Goal: Task Accomplishment & Management: Manage account settings

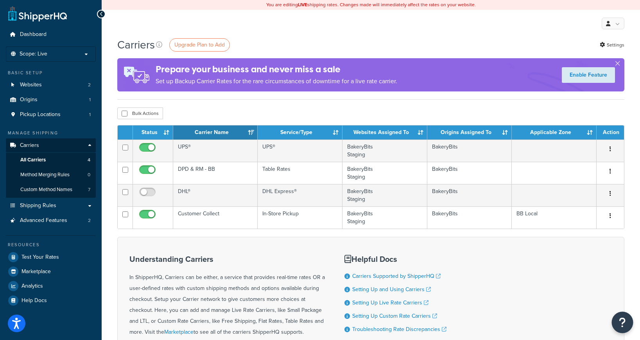
click at [624, 325] on icon "Open Resource Center" at bounding box center [622, 322] width 7 height 11
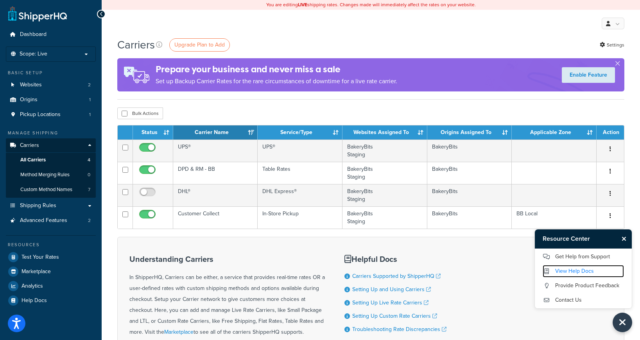
click at [574, 273] on link "View Help Docs" at bounding box center [582, 271] width 81 height 13
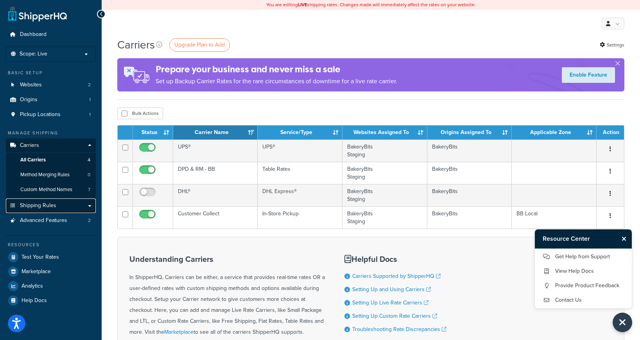
click at [89, 205] on link "Shipping Rules" at bounding box center [51, 205] width 90 height 14
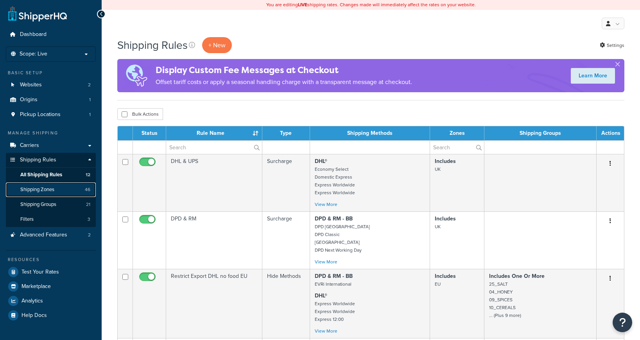
click at [55, 191] on link "Shipping Zones 46" at bounding box center [51, 189] width 90 height 14
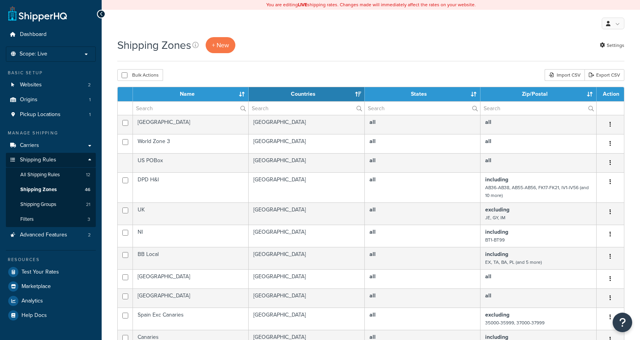
select select "15"
click at [225, 48] on span "+ New" at bounding box center [220, 45] width 17 height 9
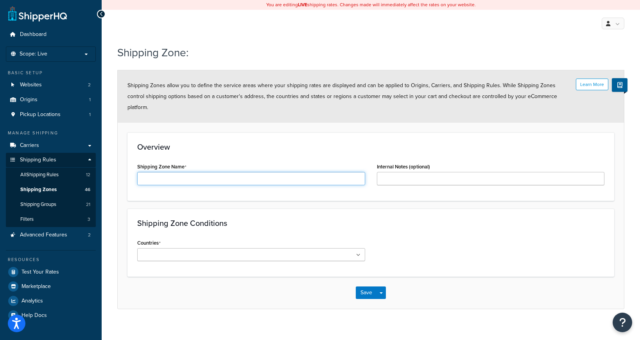
click at [199, 172] on input "Shipping Zone Name" at bounding box center [251, 178] width 228 height 13
type input "Electricals for UK only"
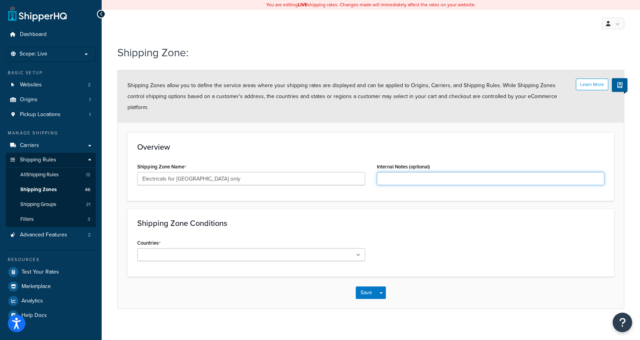
click at [387, 172] on input "Internal Notes (optional)" at bounding box center [491, 178] width 228 height 13
type input "UK and countries using UK plugs"
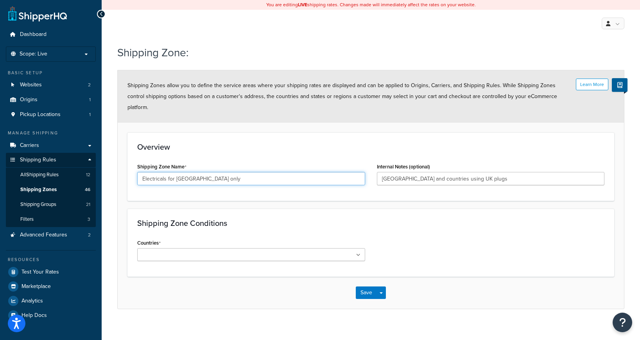
drag, startPoint x: 182, startPoint y: 168, endPoint x: 181, endPoint y: 185, distance: 16.8
click at [182, 172] on input "Electricals for UK only" at bounding box center [251, 178] width 228 height 13
type input "Electricals for UK & Ireland only"
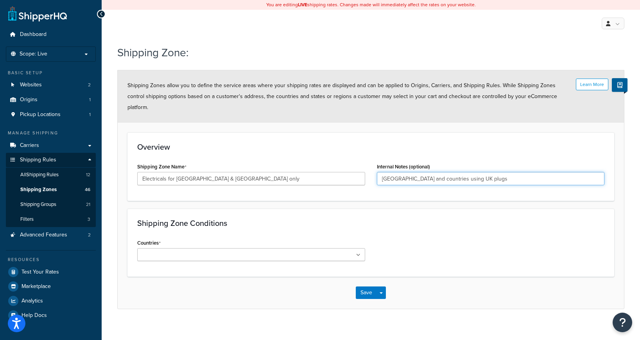
click at [399, 172] on input "UK and countries using UK plugs" at bounding box center [491, 178] width 228 height 13
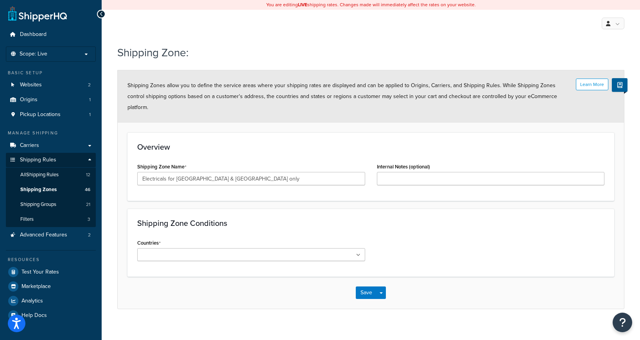
click at [356, 253] on icon at bounding box center [358, 255] width 4 height 5
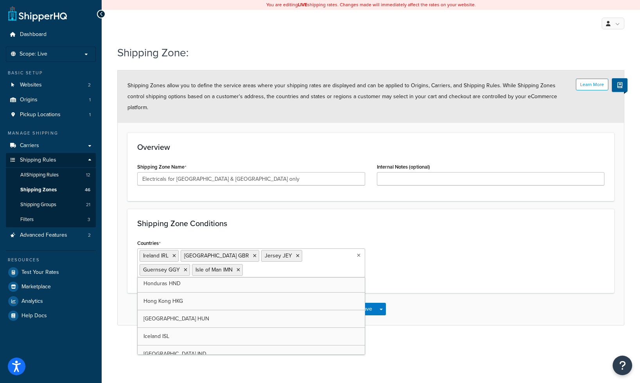
scroll to position [1699, 0]
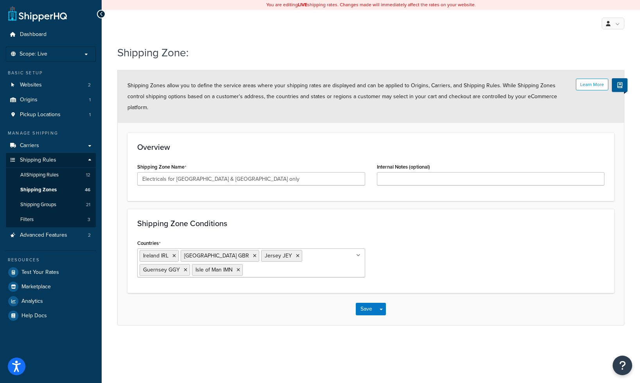
click at [417, 277] on div "Shipping Zone Conditions Countries Ireland IRL United Kingdom GBR Jersey JEY Gu…" at bounding box center [370, 251] width 486 height 84
click at [365, 302] on button "Save" at bounding box center [366, 308] width 21 height 13
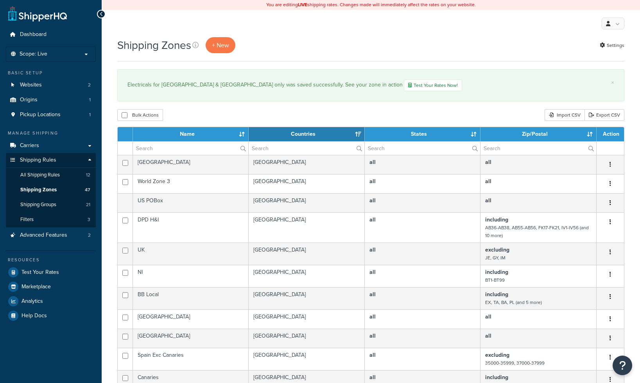
select select "15"
click at [73, 204] on link "Shipping Groups 21" at bounding box center [51, 204] width 90 height 14
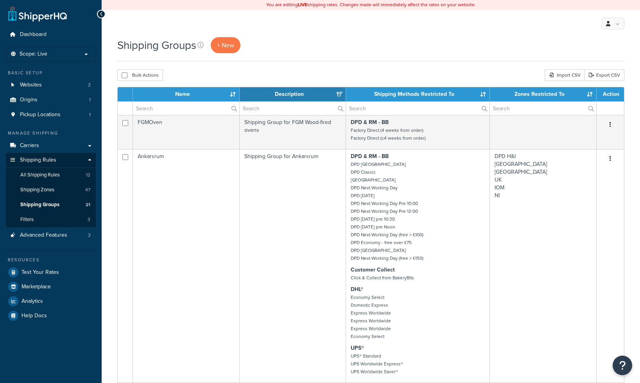
select select "15"
click at [230, 46] on span "+ New" at bounding box center [225, 45] width 17 height 9
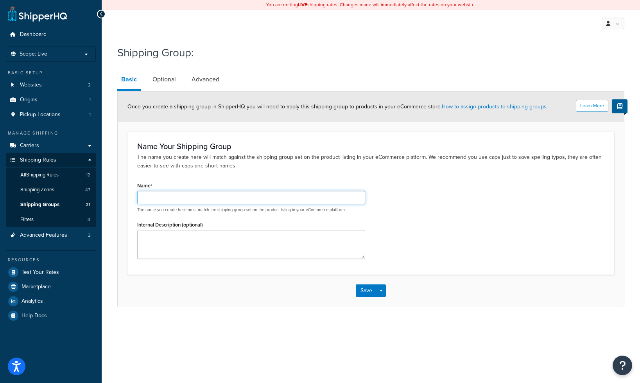
click at [206, 195] on input "Name" at bounding box center [251, 197] width 228 height 13
type input "UK & Ireland Electricals"
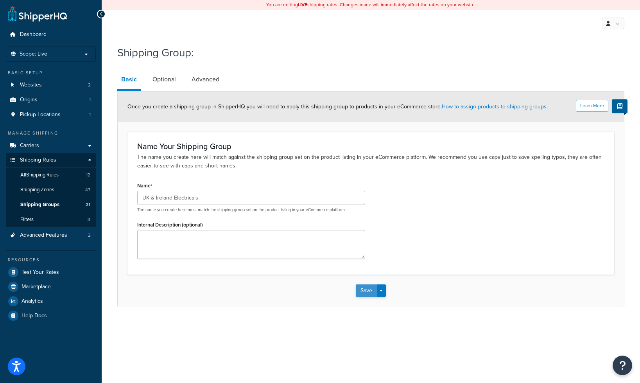
click at [366, 288] on button "Save" at bounding box center [366, 290] width 21 height 13
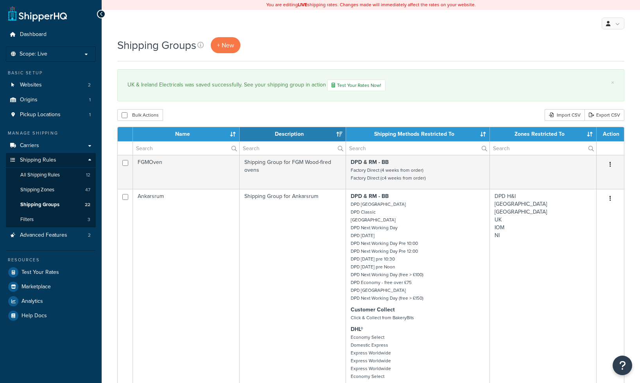
select select "15"
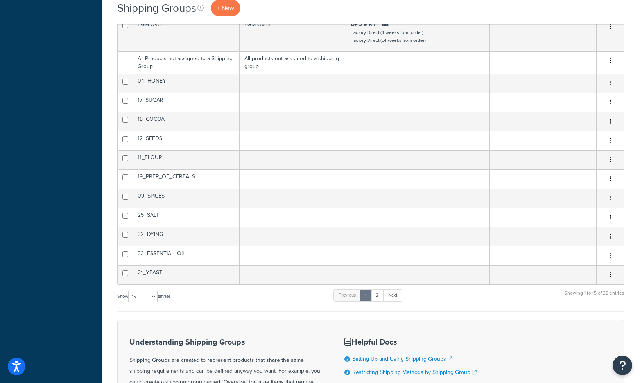
scroll to position [404, 0]
click at [376, 294] on link "2" at bounding box center [377, 296] width 13 height 12
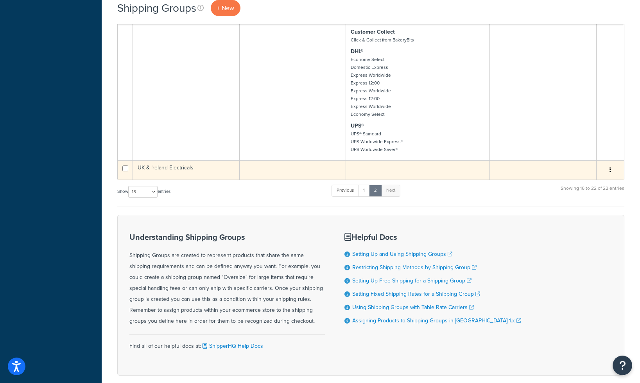
click at [610, 170] on icon "button" at bounding box center [610, 169] width 2 height 5
click at [598, 182] on link "Edit" at bounding box center [578, 187] width 62 height 16
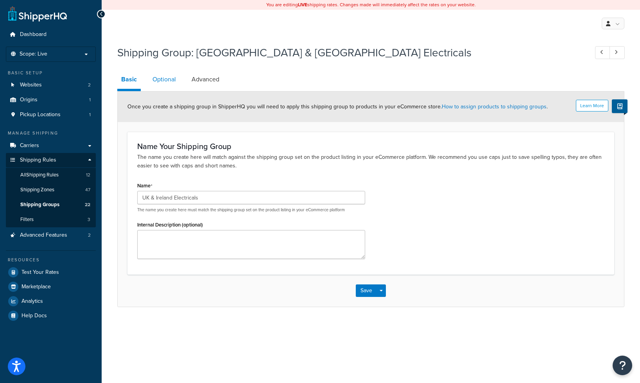
click at [167, 80] on link "Optional" at bounding box center [163, 79] width 31 height 19
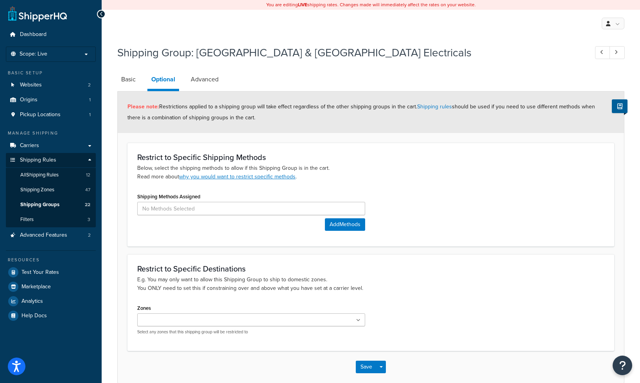
click at [195, 320] on input "Zones" at bounding box center [173, 320] width 69 height 9
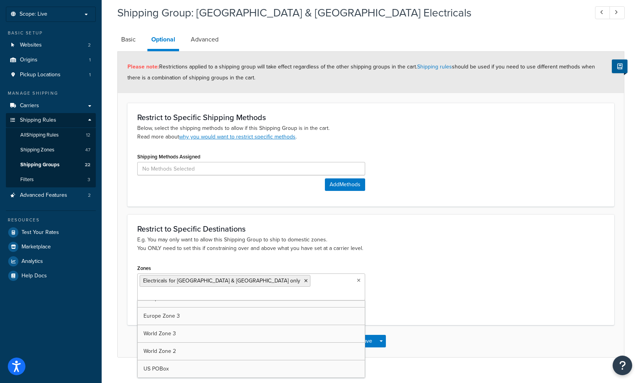
scroll to position [731, 0]
click at [393, 260] on div "Restrict to Specific Destinations E.g. You may only want to allow this Shipping…" at bounding box center [370, 269] width 486 height 110
click at [208, 39] on link "Advanced" at bounding box center [205, 39] width 36 height 19
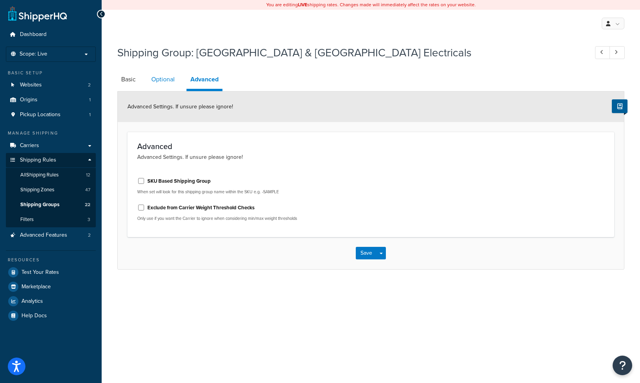
click at [167, 80] on link "Optional" at bounding box center [162, 79] width 31 height 19
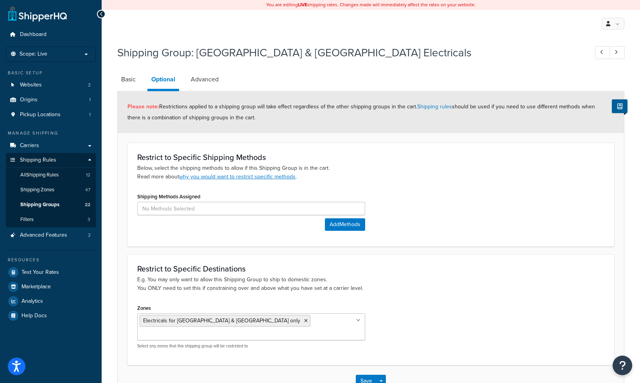
scroll to position [5, 0]
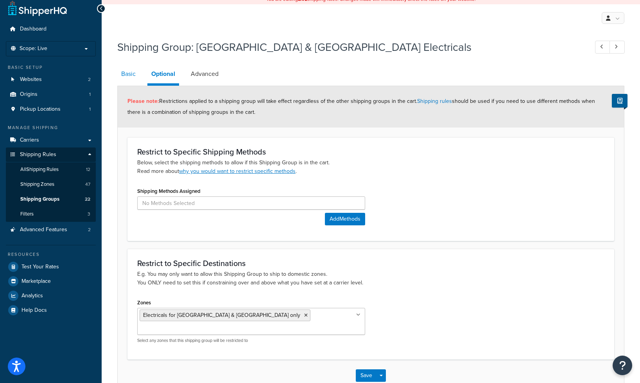
click at [132, 77] on link "Basic" at bounding box center [128, 73] width 22 height 19
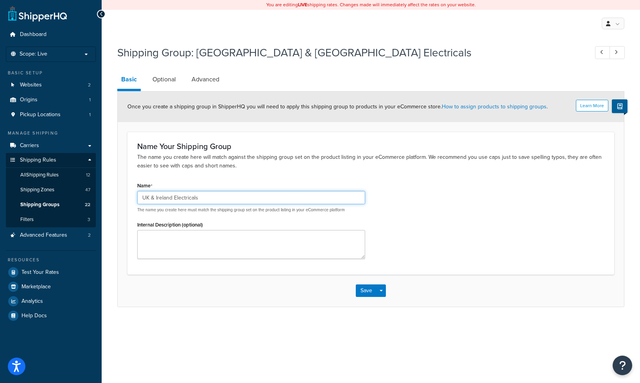
click at [190, 197] on input "UK & Ireland Electricals" at bounding box center [251, 197] width 228 height 13
type input "UK & IRELAND ELECTRICALS"
click at [458, 209] on div "Name UK & IRELAND ELECTRICALS The name you create here must match the shipping …" at bounding box center [370, 222] width 479 height 84
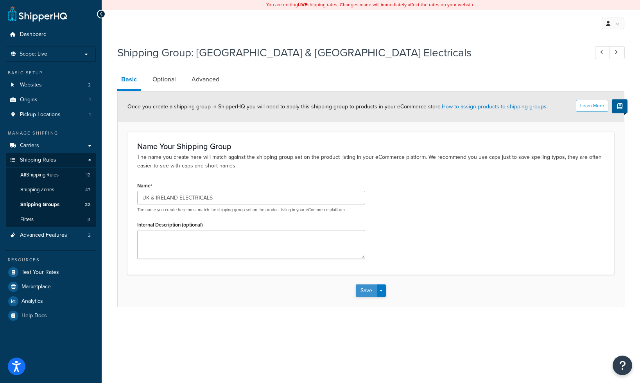
click at [365, 287] on button "Save" at bounding box center [366, 290] width 21 height 13
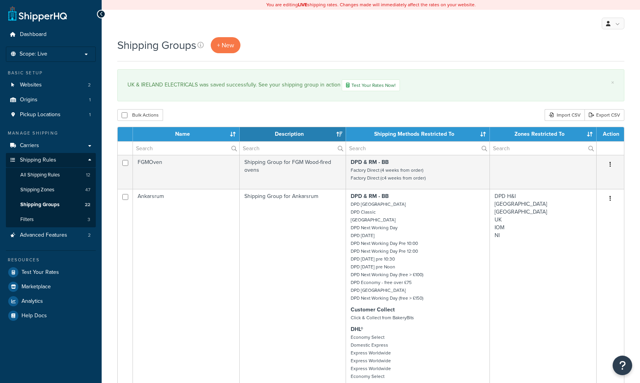
select select "15"
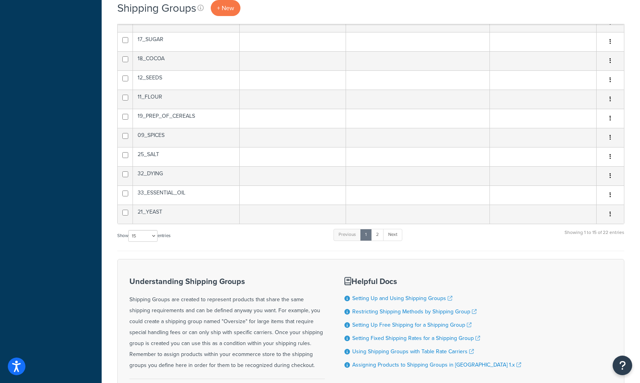
scroll to position [549, 0]
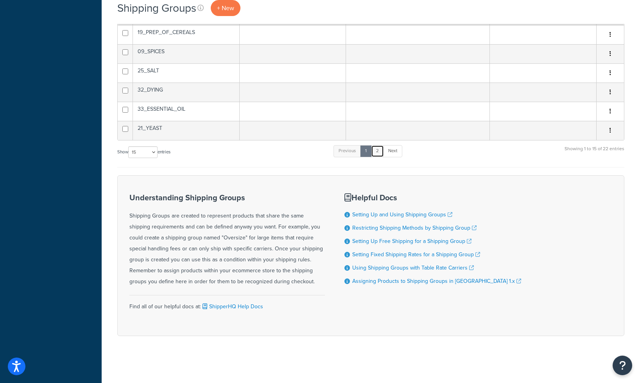
click at [377, 152] on link "2" at bounding box center [377, 151] width 13 height 12
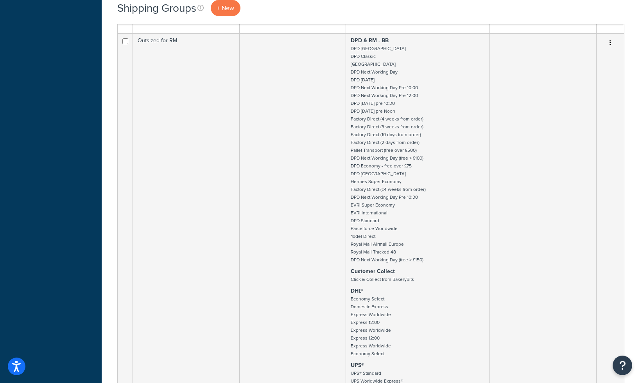
scroll to position [990, 0]
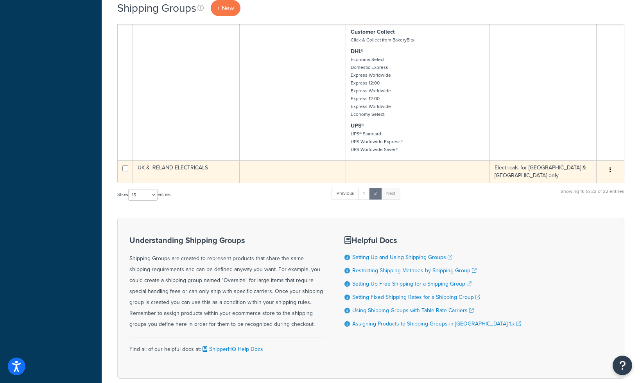
click at [608, 172] on button "button" at bounding box center [609, 170] width 11 height 13
click at [589, 182] on link "Edit" at bounding box center [578, 187] width 62 height 16
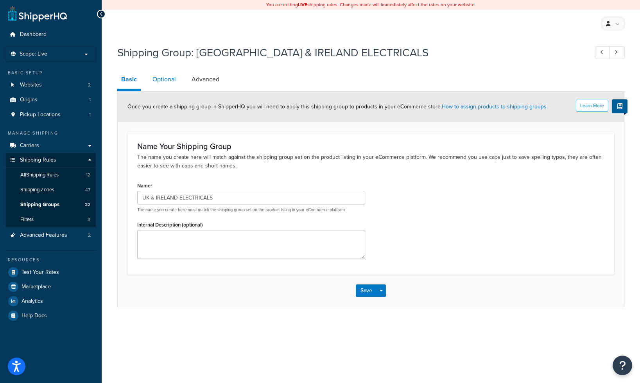
click at [163, 82] on link "Optional" at bounding box center [163, 79] width 31 height 19
